Goal: Task Accomplishment & Management: Use online tool/utility

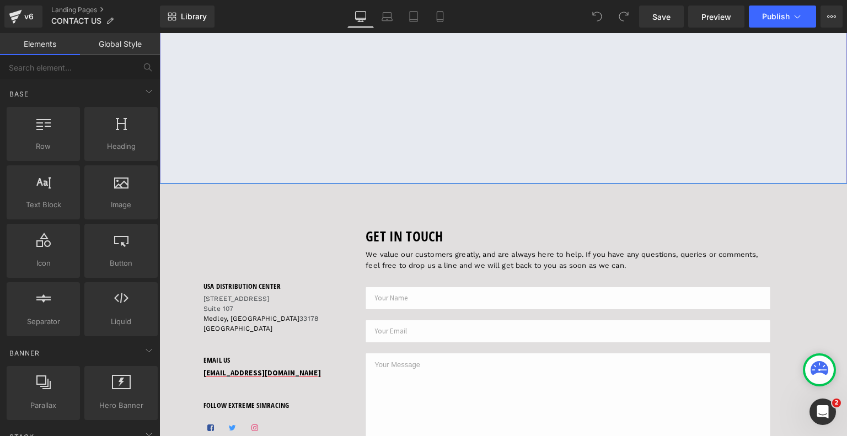
scroll to position [165, 0]
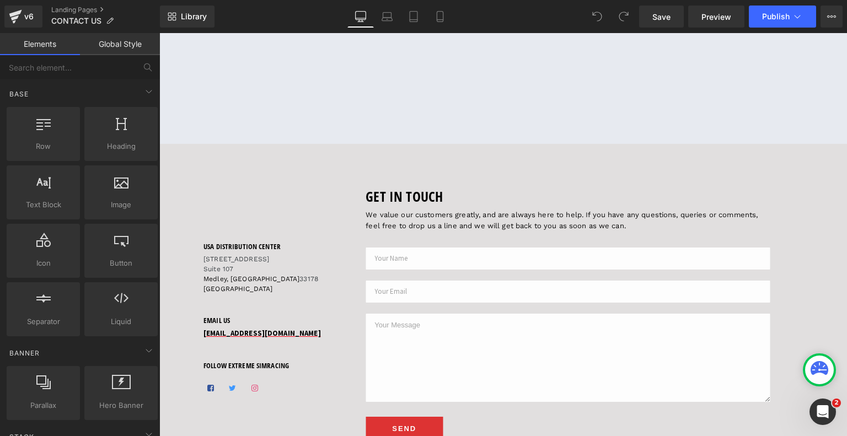
click at [204, 259] on p "[STREET_ADDRESS]" at bounding box center [274, 264] width 140 height 20
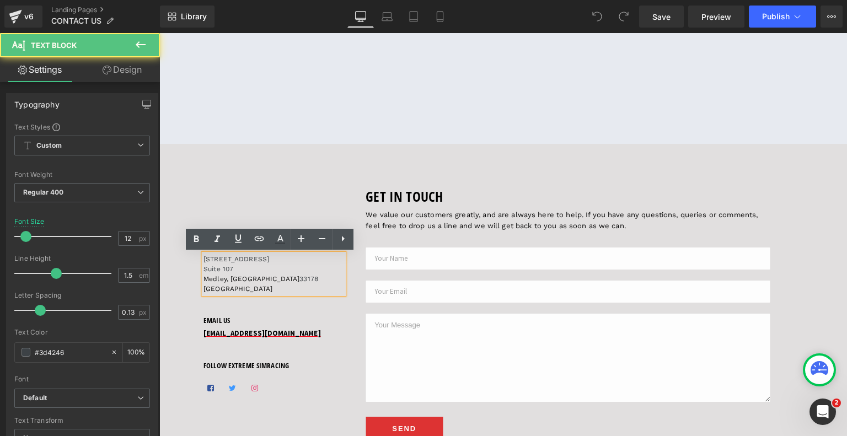
click at [204, 259] on p "[STREET_ADDRESS]" at bounding box center [274, 264] width 140 height 20
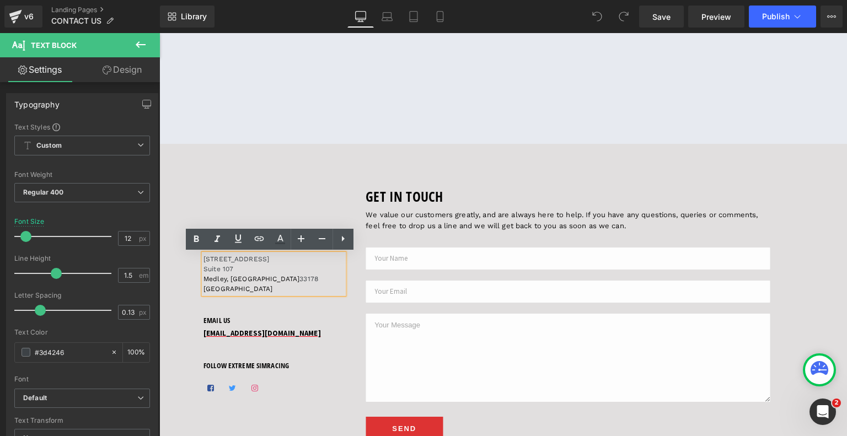
drag, startPoint x: 199, startPoint y: 259, endPoint x: 275, endPoint y: 260, distance: 76.1
click at [275, 260] on div "[STREET_ADDRESS]" at bounding box center [274, 274] width 140 height 40
click at [242, 270] on p "[STREET_ADDRESS]" at bounding box center [274, 264] width 140 height 20
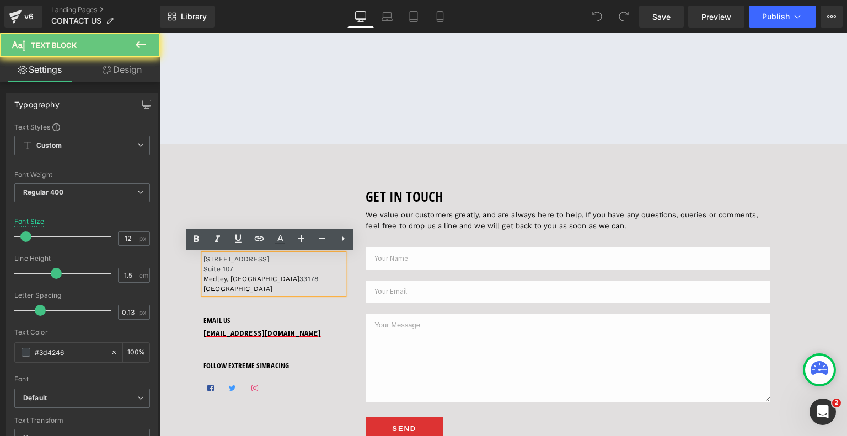
click at [228, 268] on p "[STREET_ADDRESS]" at bounding box center [274, 264] width 140 height 20
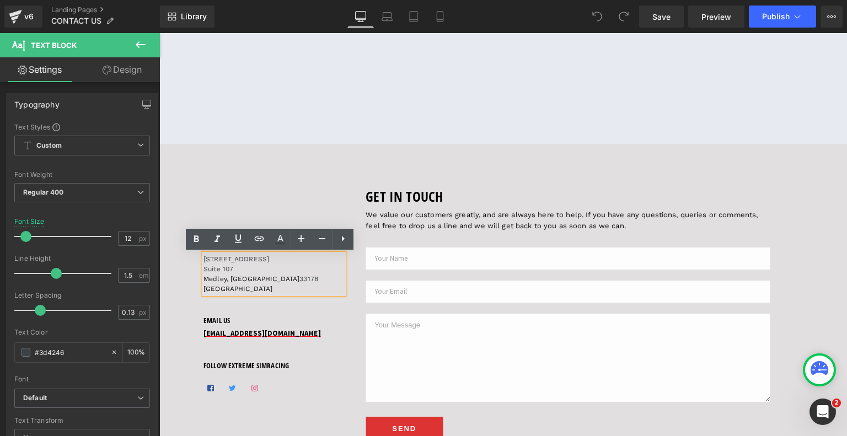
drag, startPoint x: 199, startPoint y: 259, endPoint x: 294, endPoint y: 261, distance: 94.9
click at [294, 261] on p "[STREET_ADDRESS]" at bounding box center [274, 264] width 140 height 20
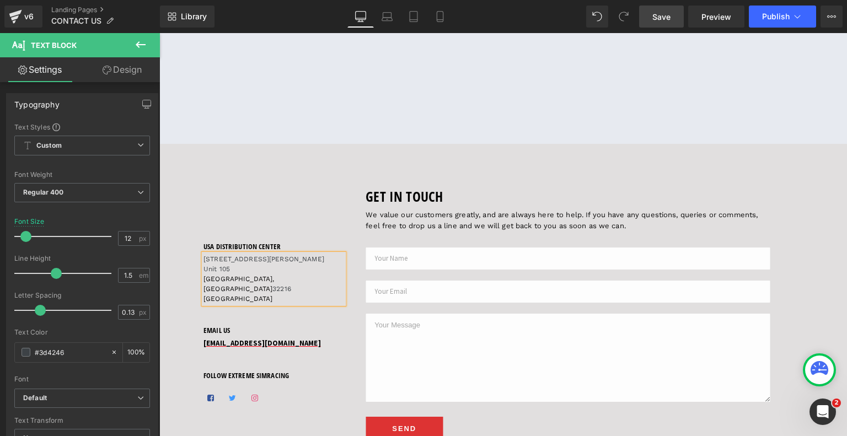
click at [670, 19] on span "Save" at bounding box center [662, 17] width 18 height 12
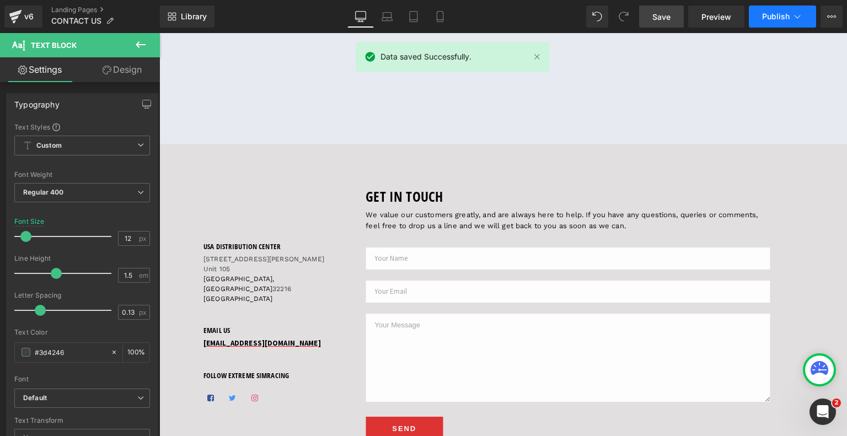
click at [770, 15] on span "Publish" at bounding box center [776, 16] width 28 height 9
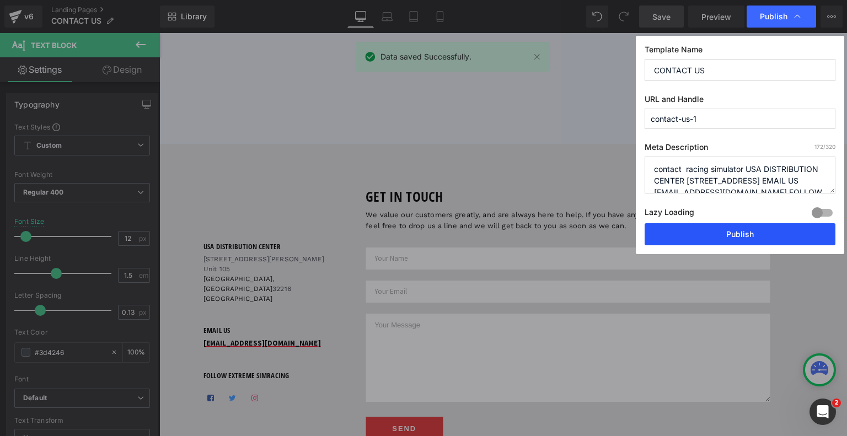
click at [704, 238] on button "Publish" at bounding box center [740, 234] width 191 height 22
